Goal: Information Seeking & Learning: Learn about a topic

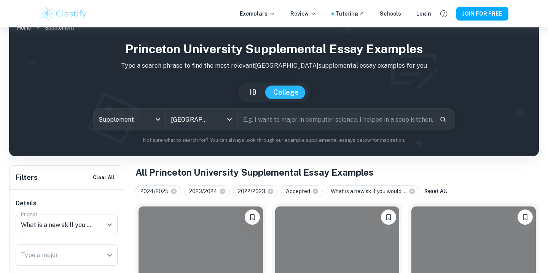
scroll to position [15, 0]
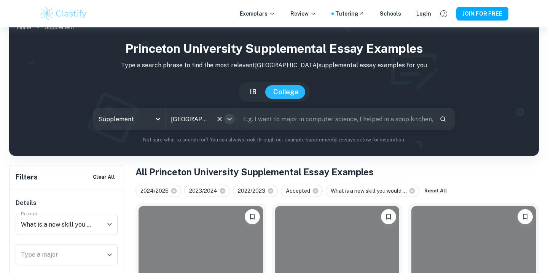
click at [227, 116] on icon "Open" at bounding box center [229, 119] width 9 height 9
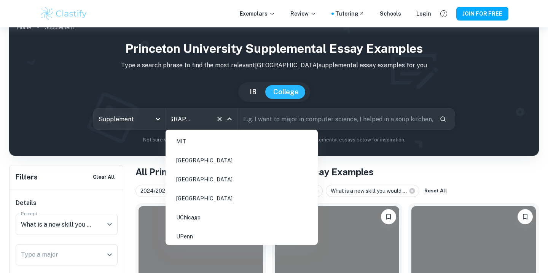
scroll to position [80, 0]
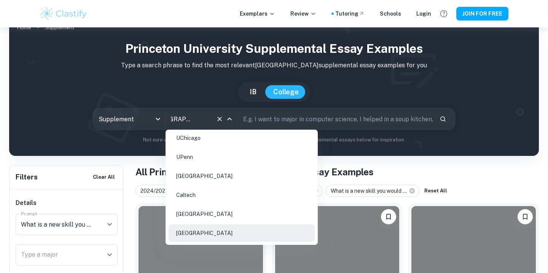
click at [288, 116] on input "text" at bounding box center [336, 118] width 196 height 21
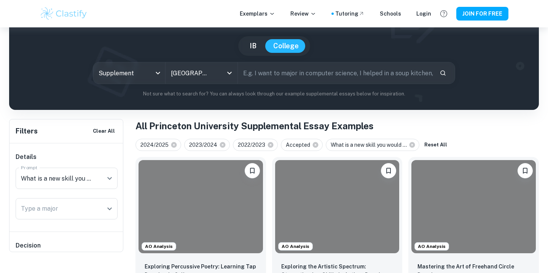
scroll to position [73, 0]
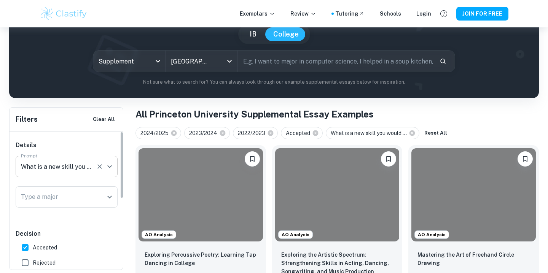
click at [97, 172] on div at bounding box center [104, 166] width 20 height 11
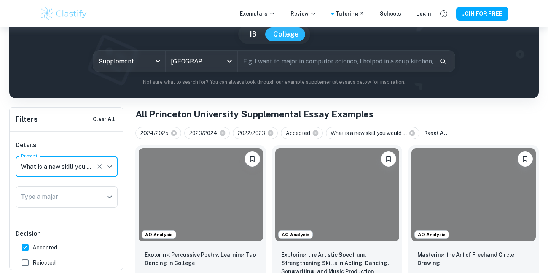
click at [101, 166] on icon "Clear" at bounding box center [99, 166] width 5 height 5
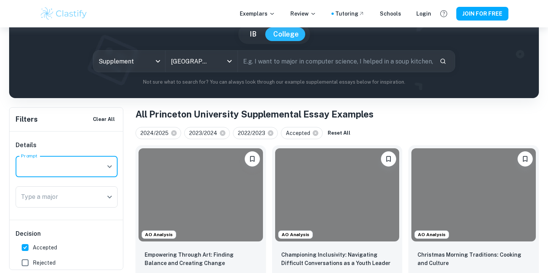
click at [106, 166] on icon "Open" at bounding box center [109, 166] width 9 height 9
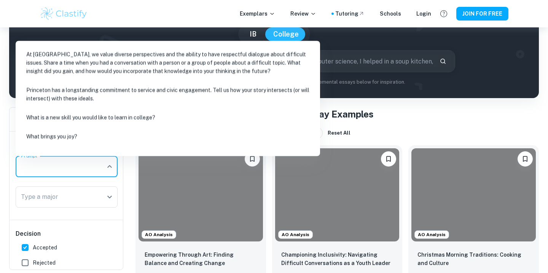
scroll to position [33, 0]
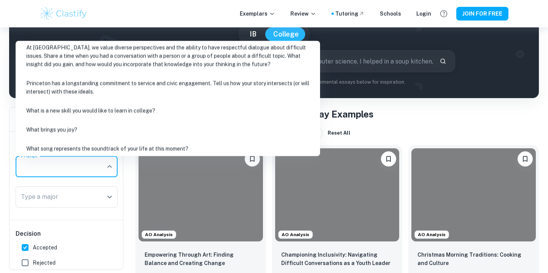
click at [96, 126] on li "What brings you joy?" at bounding box center [168, 130] width 298 height 18
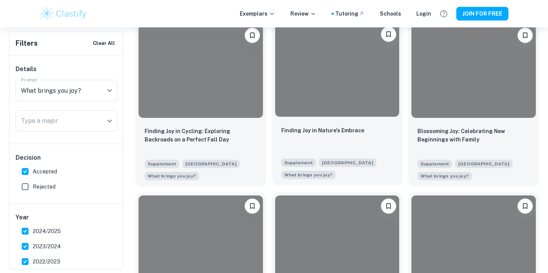
scroll to position [565, 0]
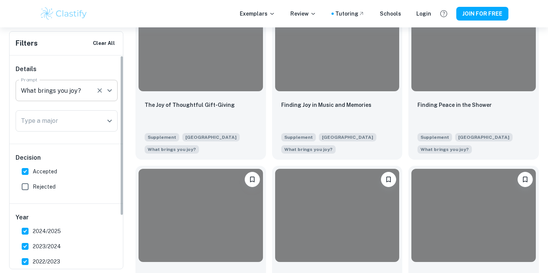
click at [98, 94] on icon "Clear" at bounding box center [100, 91] width 8 height 8
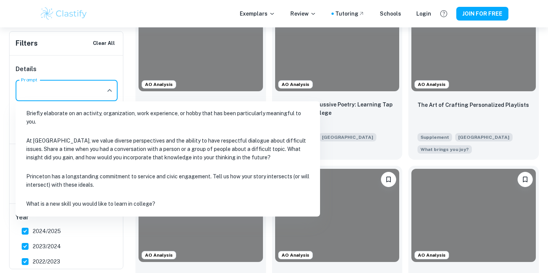
click at [93, 90] on input "What is a new skill you would like to learn in college?" at bounding box center [61, 90] width 84 height 14
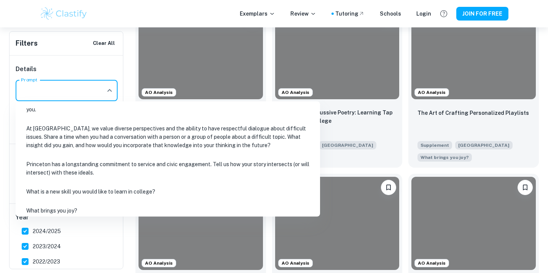
scroll to position [0, 0]
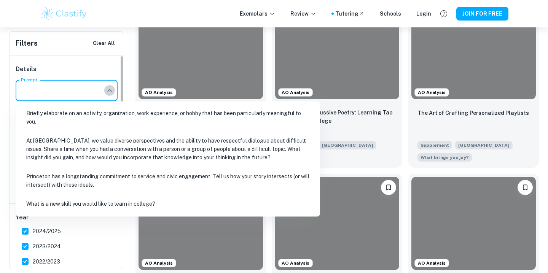
click at [110, 91] on icon "Close" at bounding box center [109, 90] width 9 height 9
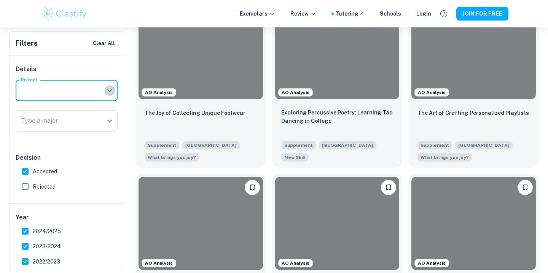
click at [108, 90] on icon "Open" at bounding box center [109, 90] width 5 height 3
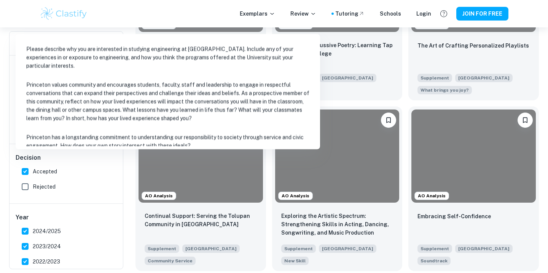
scroll to position [631, 0]
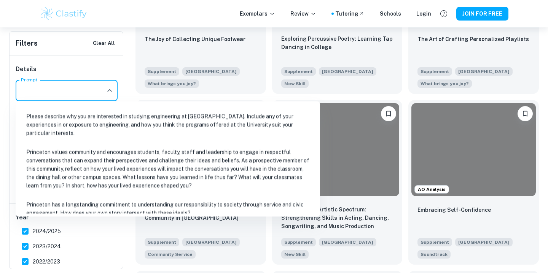
click at [131, 129] on li "Please describe why you are interested in studying engineering at [GEOGRAPHIC_D…" at bounding box center [168, 125] width 298 height 34
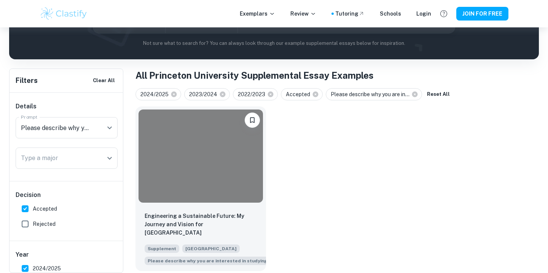
scroll to position [110, 0]
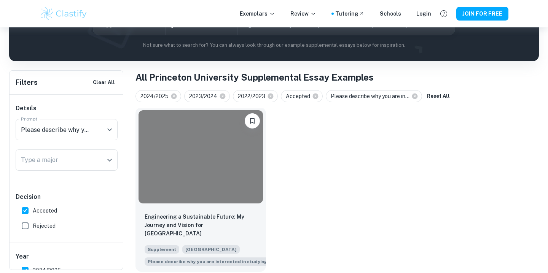
click at [234, 175] on div at bounding box center [200, 156] width 124 height 93
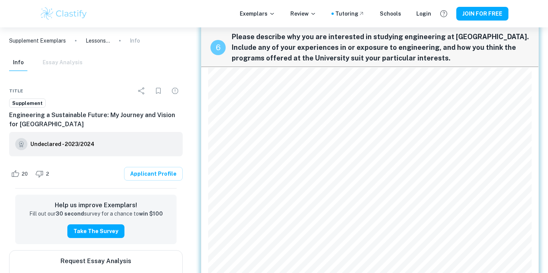
scroll to position [1338, 0]
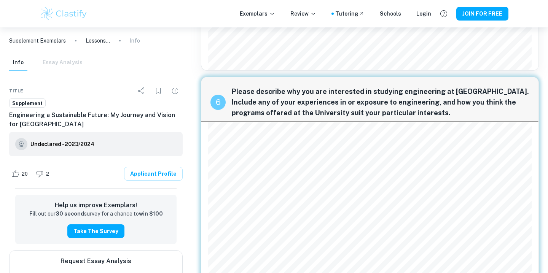
click at [344, 96] on span "Please describe why you are interested in studying engineering at [GEOGRAPHIC_D…" at bounding box center [381, 102] width 298 height 32
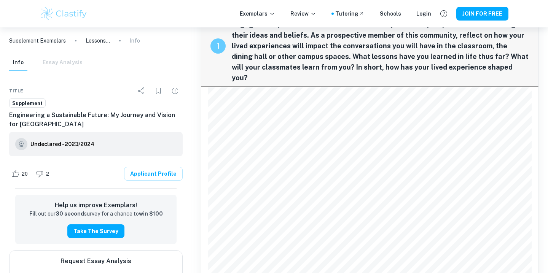
scroll to position [0, 0]
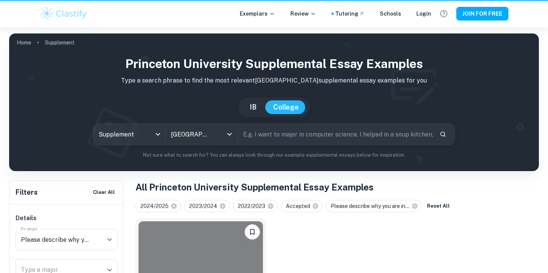
scroll to position [110, 0]
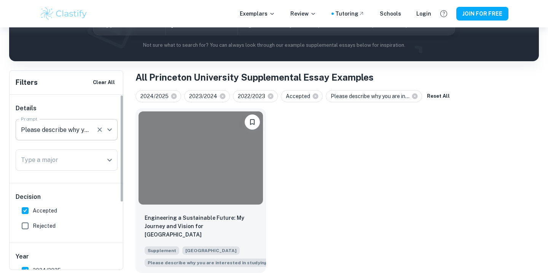
click at [94, 129] on div "Please describe why you are interested in studying engineering at [GEOGRAPHIC_D…" at bounding box center [67, 129] width 102 height 21
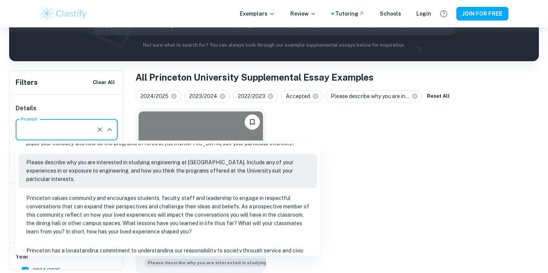
scroll to position [174, 0]
click at [102, 203] on li "Princeton values community and encourages students, faculty, staff and leadersh…" at bounding box center [168, 214] width 298 height 51
type input "Princeton values community and encourages students, faculty, staff and leadersh…"
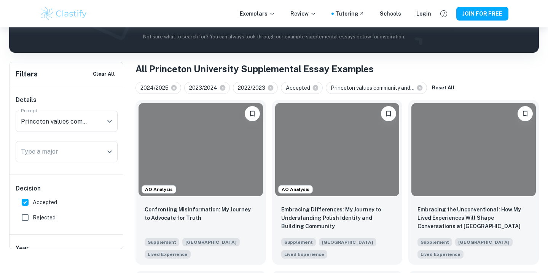
scroll to position [158, 0]
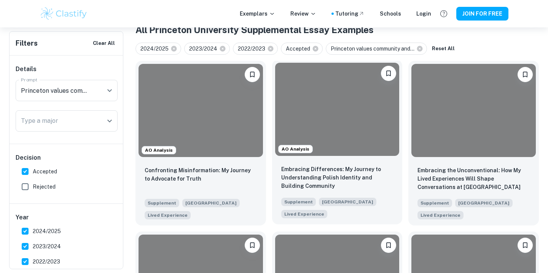
click at [363, 150] on div at bounding box center [337, 109] width 124 height 93
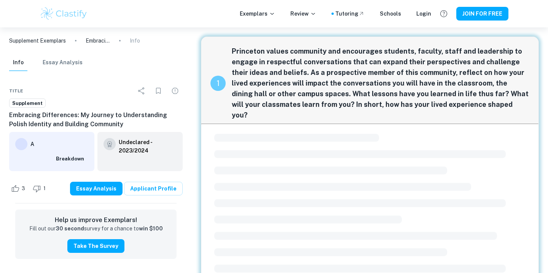
scroll to position [7, 0]
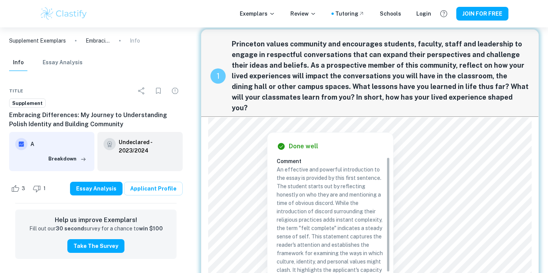
click at [295, 115] on div at bounding box center [363, 116] width 296 height 11
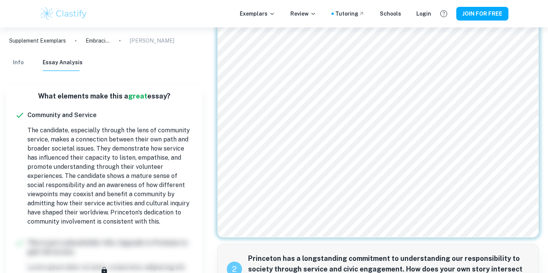
scroll to position [275, 0]
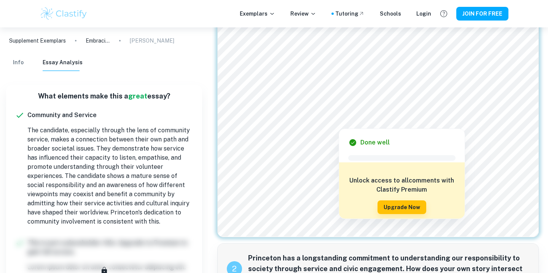
click at [296, 110] on div at bounding box center [357, 110] width 275 height 15
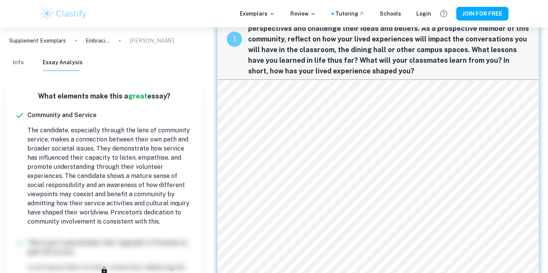
scroll to position [31, 0]
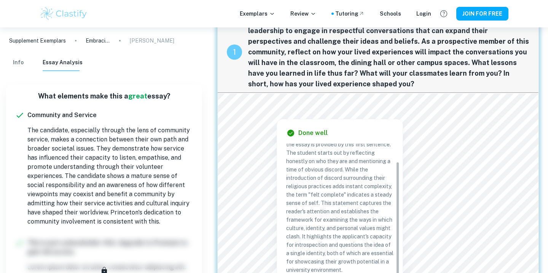
click at [258, 105] on div at bounding box center [372, 103] width 296 height 11
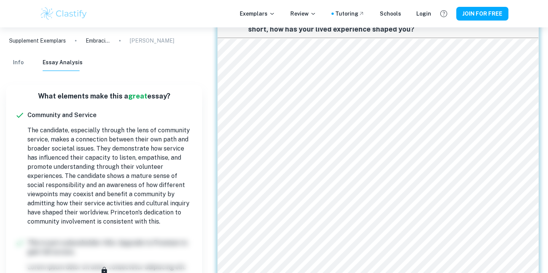
scroll to position [0, 0]
